Goal: Information Seeking & Learning: Learn about a topic

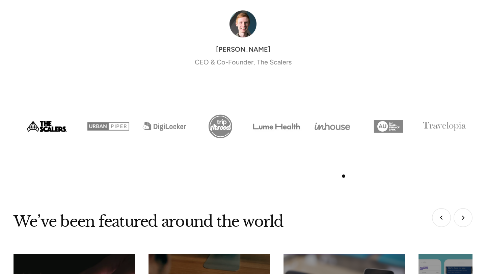
scroll to position [2657, 0]
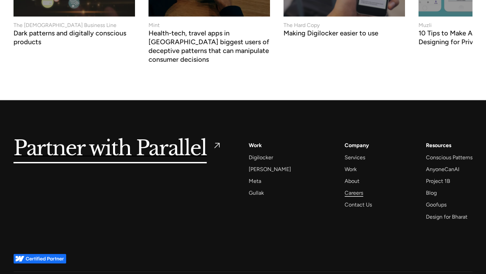
click at [347, 188] on div "Careers" at bounding box center [354, 192] width 19 height 9
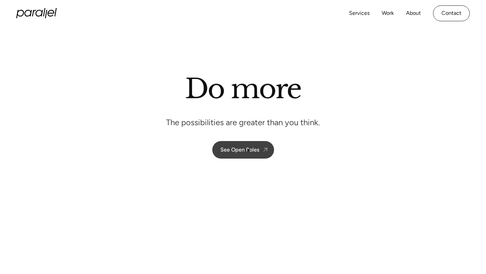
click at [248, 150] on div "See Open Roles" at bounding box center [239, 149] width 39 height 6
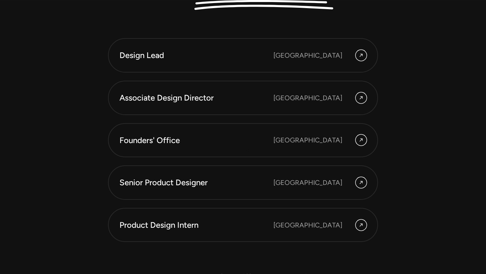
scroll to position [1848, 0]
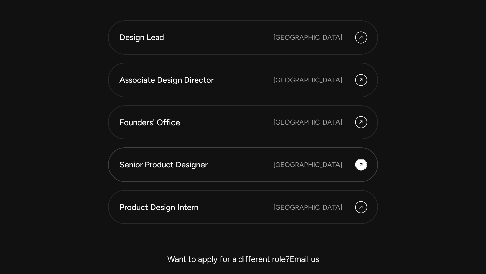
click at [248, 165] on div "Senior Product Designer" at bounding box center [196, 164] width 154 height 11
click at [190, 94] on link "Associate Design Director [GEOGRAPHIC_DATA]" at bounding box center [243, 80] width 270 height 34
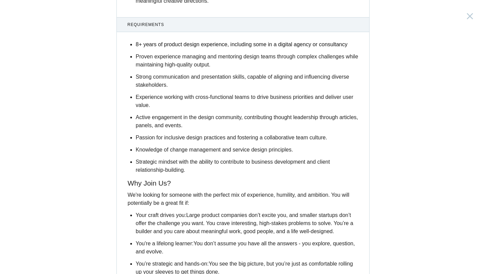
scroll to position [921, 0]
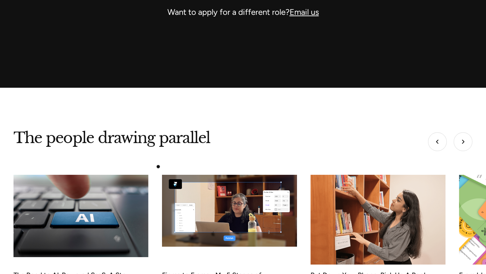
scroll to position [2157, 0]
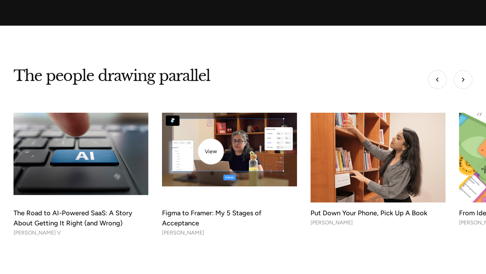
click at [211, 152] on img at bounding box center [230, 149] width 142 height 76
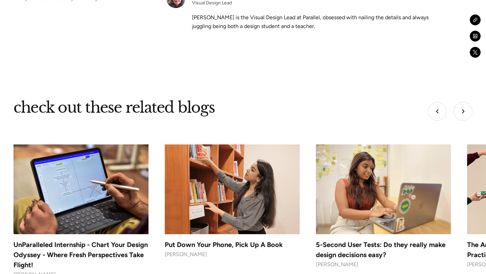
scroll to position [1805, 0]
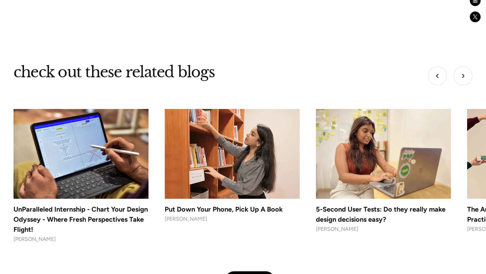
click at [467, 68] on img "Next slide" at bounding box center [462, 75] width 19 height 19
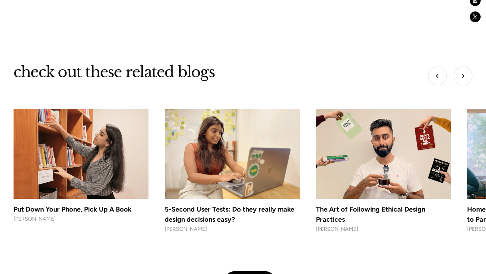
click at [409, 147] on img at bounding box center [383, 154] width 142 height 94
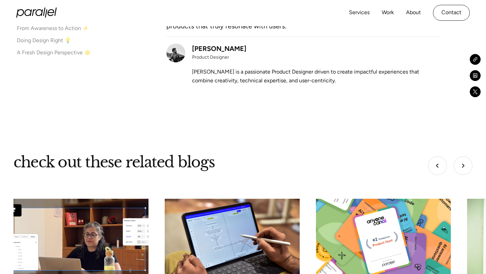
scroll to position [3327, 0]
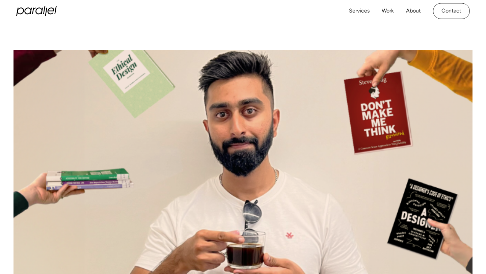
scroll to position [137, 0]
